Goal: Information Seeking & Learning: Understand process/instructions

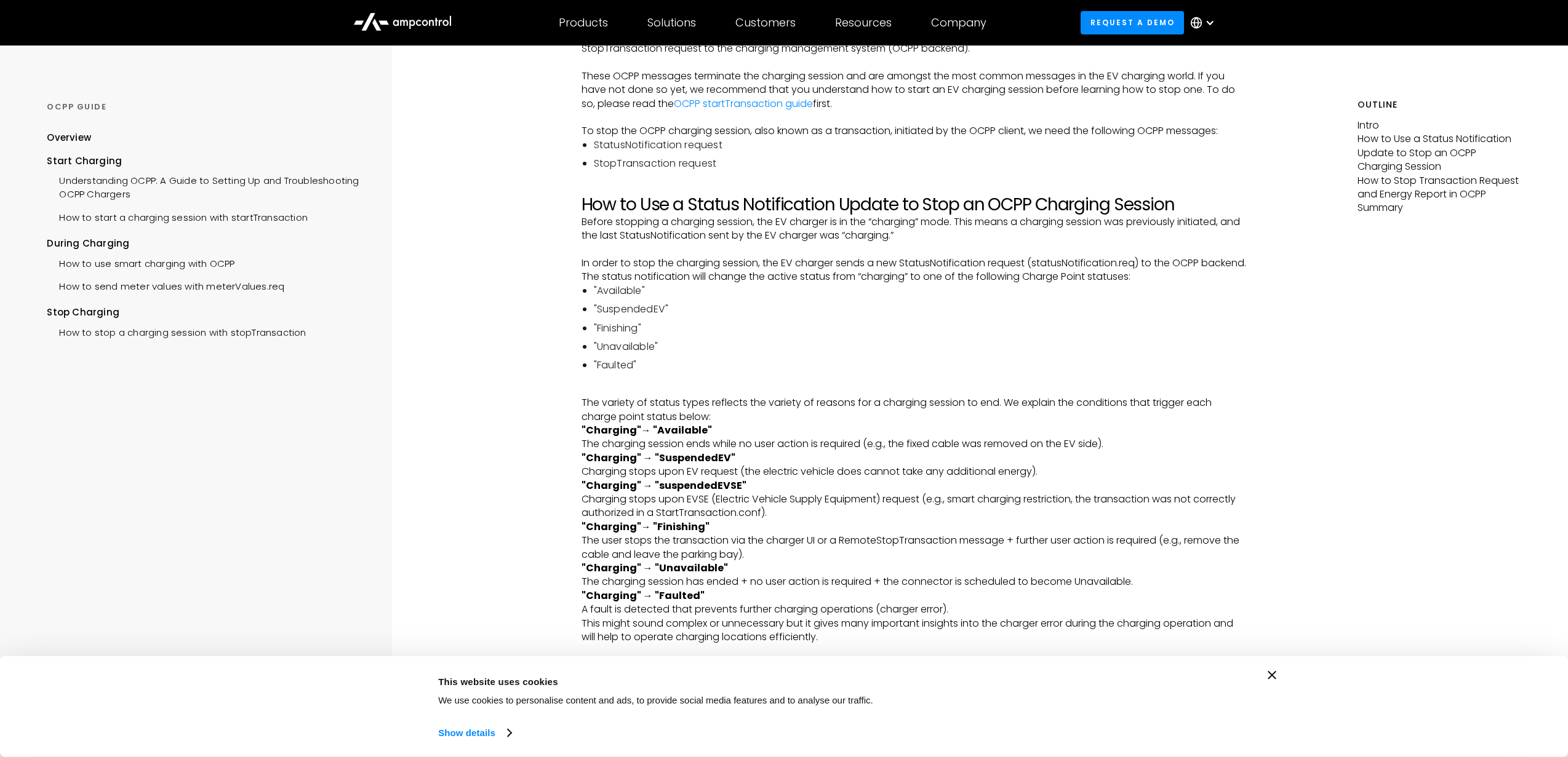
scroll to position [295, 0]
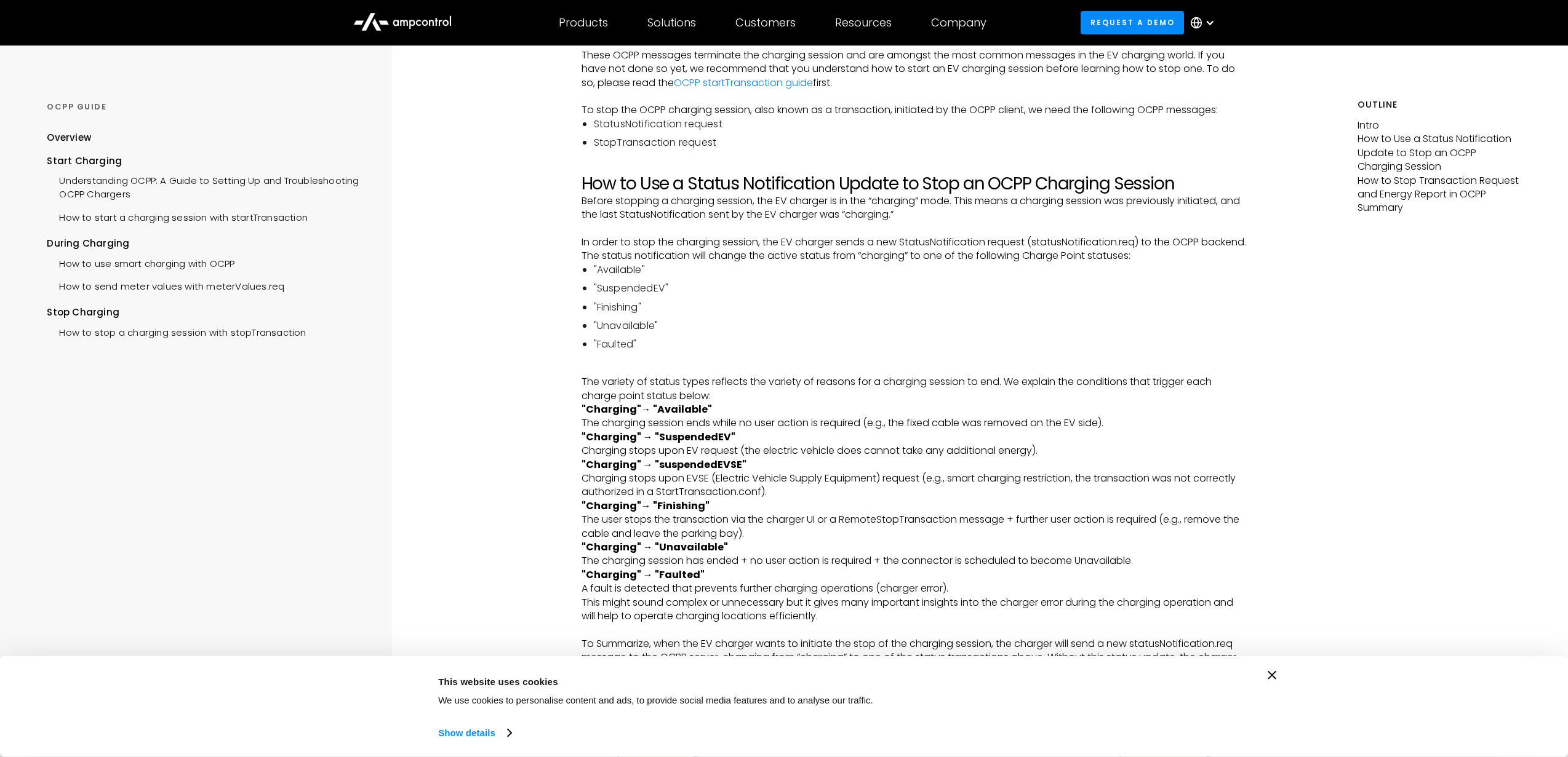
click at [1094, 295] on li ""SuspendedEV"" at bounding box center [920, 288] width 653 height 14
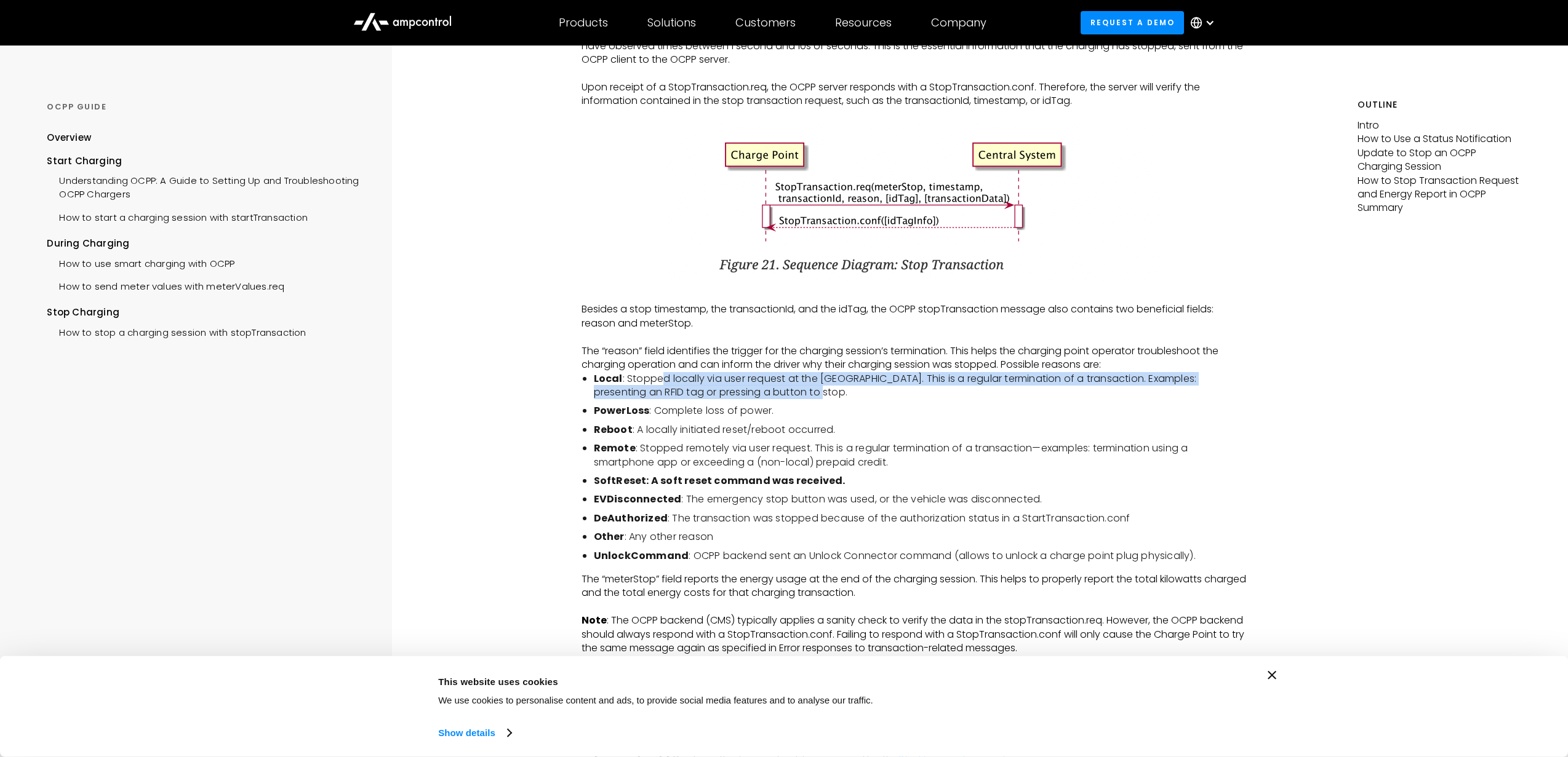
drag, startPoint x: 789, startPoint y: 394, endPoint x: 664, endPoint y: 382, distance: 125.6
click at [664, 382] on li "Local : Stopped locally via user request at the [GEOGRAPHIC_DATA]. This is a re…" at bounding box center [920, 386] width 653 height 28
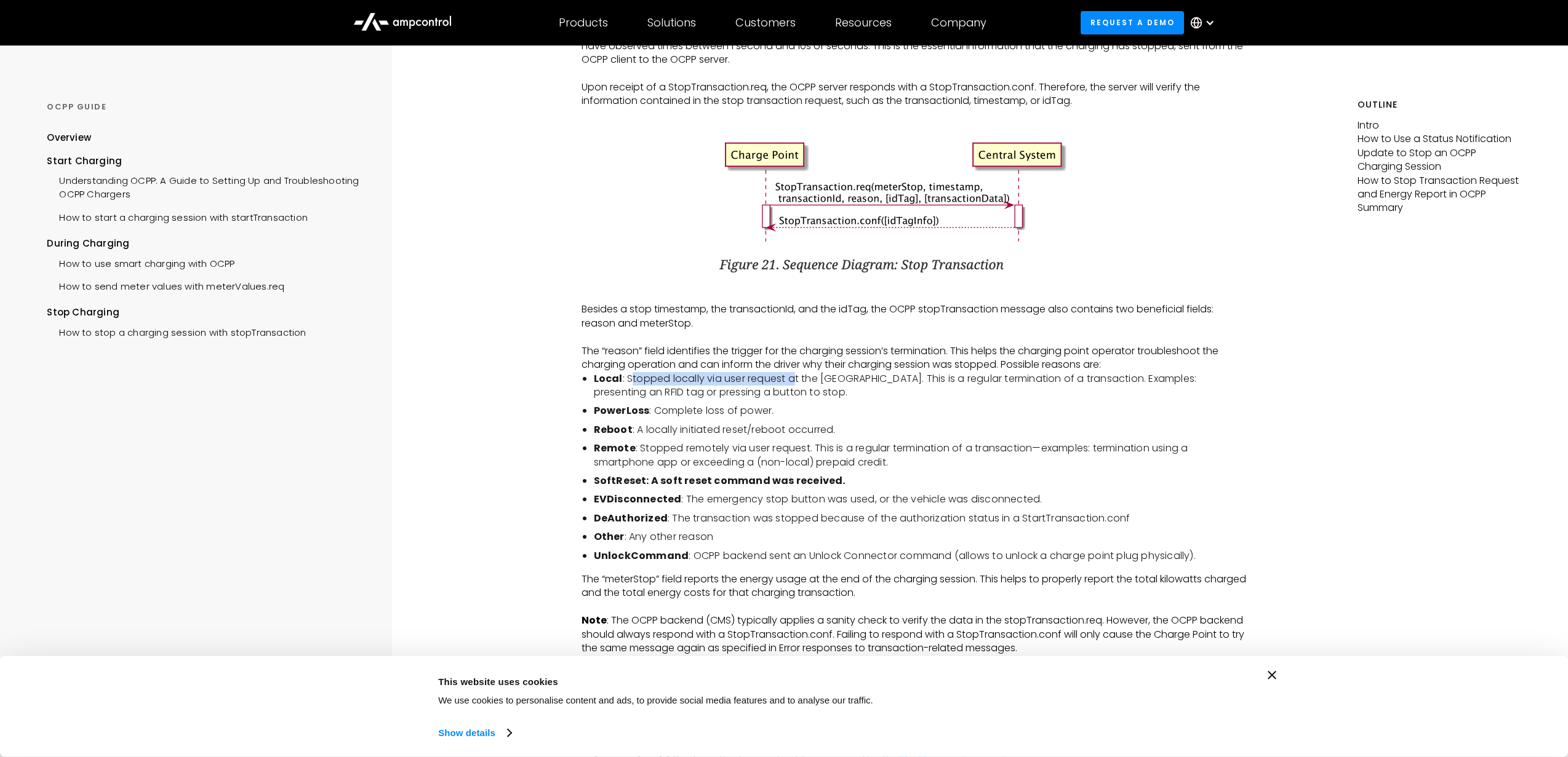
drag, startPoint x: 631, startPoint y: 381, endPoint x: 795, endPoint y: 380, distance: 164.0
click at [795, 380] on li "Local : Stopped locally via user request at the [GEOGRAPHIC_DATA]. This is a re…" at bounding box center [920, 386] width 653 height 28
click at [659, 377] on li "Local : Stopped locally via user request at the [GEOGRAPHIC_DATA]. This is a re…" at bounding box center [920, 386] width 653 height 28
drag, startPoint x: 628, startPoint y: 378, endPoint x: 884, endPoint y: 381, distance: 256.0
click at [884, 381] on li "Local : Stopped locally via user request at the [GEOGRAPHIC_DATA]. This is a re…" at bounding box center [920, 386] width 653 height 28
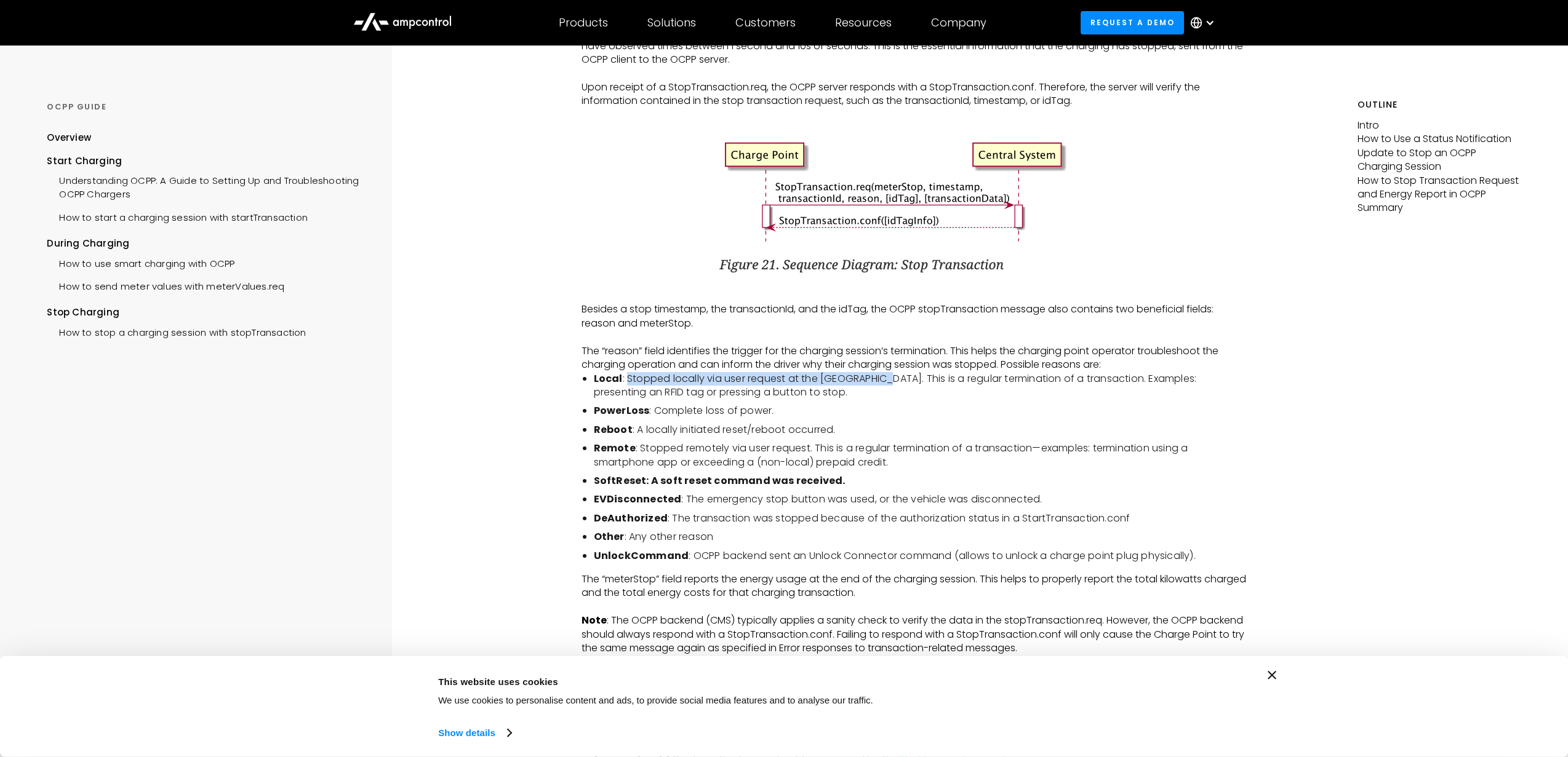
copy li "Stopped locally via user request at the [GEOGRAPHIC_DATA]"
